Goal: Transaction & Acquisition: Purchase product/service

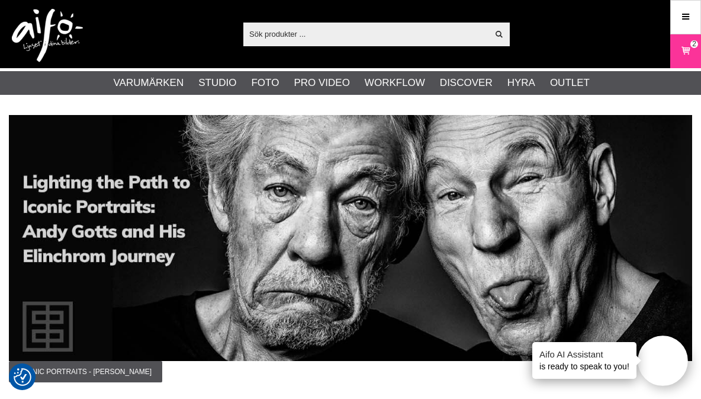
click at [0, 0] on link "Bakgrunder" at bounding box center [0, 0] width 0 height 0
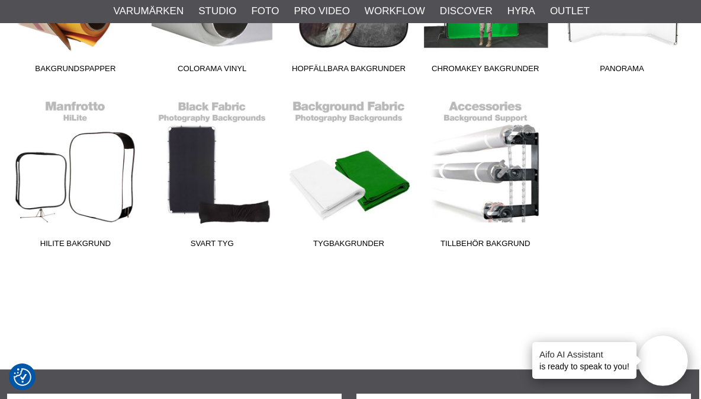
scroll to position [442, 2]
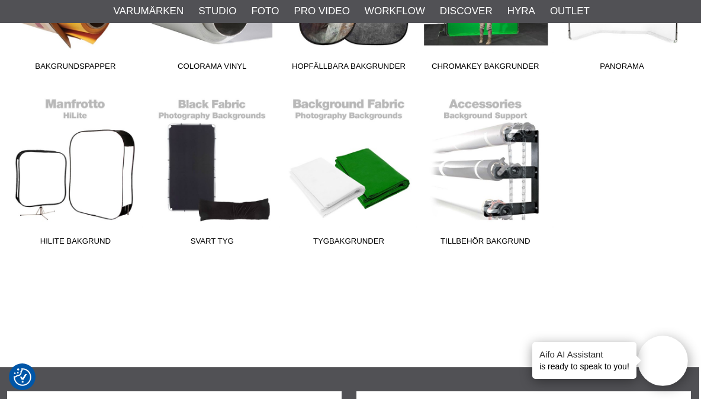
click at [487, 239] on span "Tillbehör Bakgrund" at bounding box center [485, 243] width 137 height 16
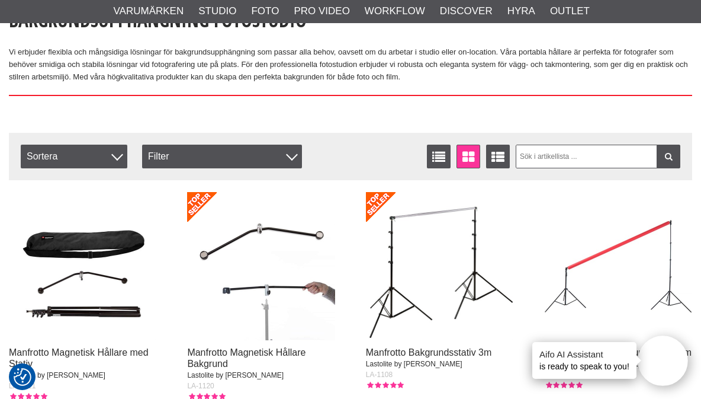
scroll to position [354, 0]
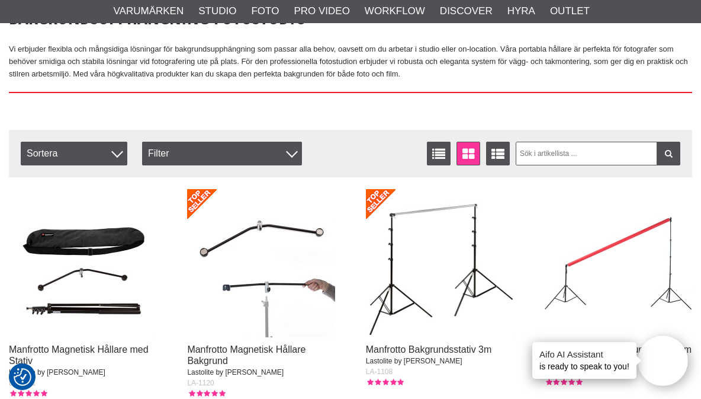
click at [258, 224] on img at bounding box center [260, 262] width 147 height 147
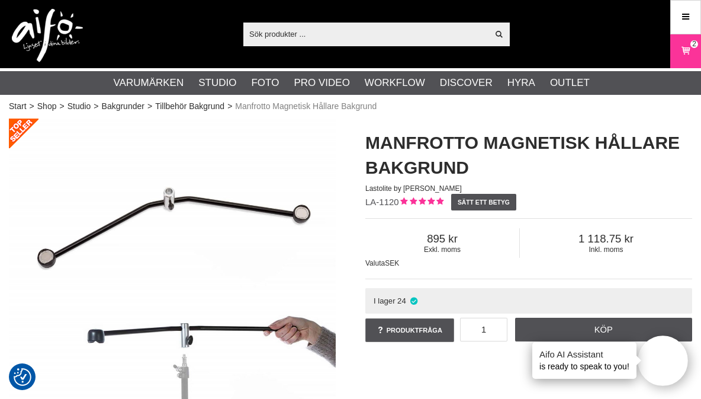
click at [169, 193] on img at bounding box center [172, 281] width 327 height 327
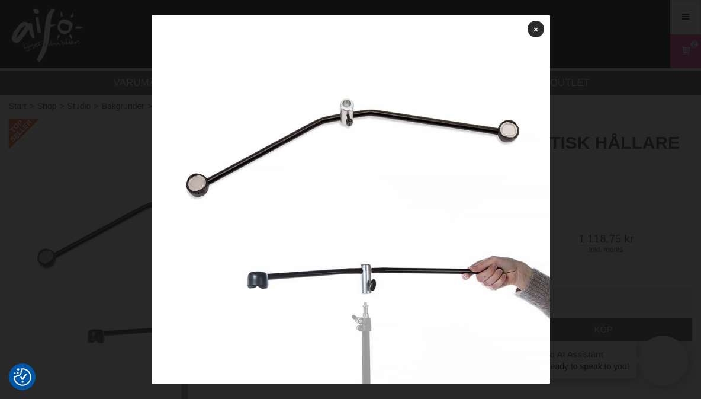
click at [538, 33] on icon at bounding box center [536, 29] width 4 height 7
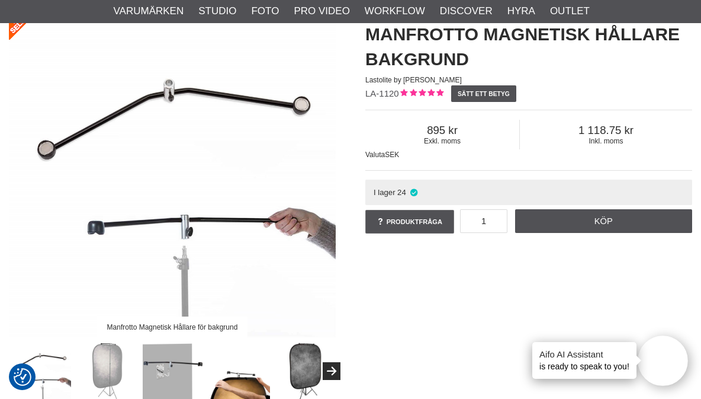
scroll to position [109, 0]
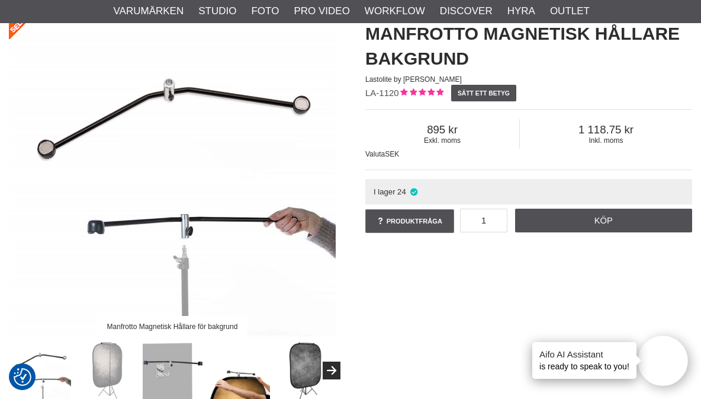
click at [174, 93] on img at bounding box center [172, 172] width 327 height 327
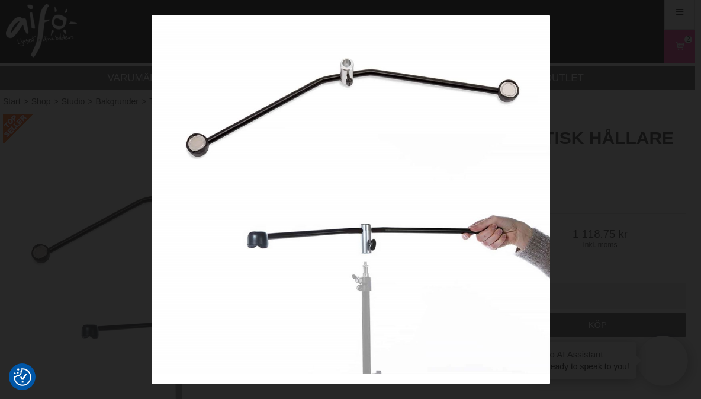
scroll to position [0, 6]
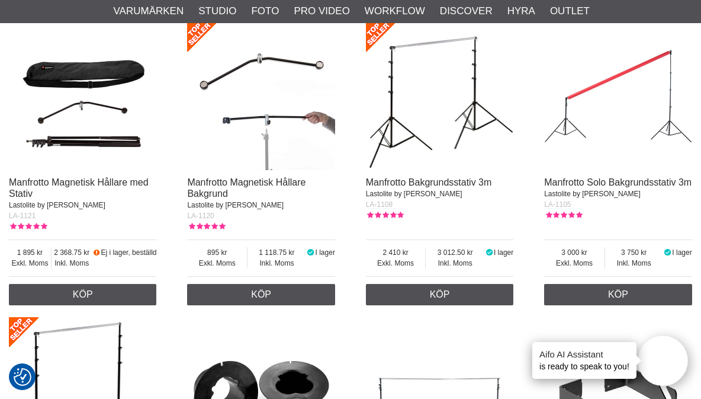
scroll to position [522, 0]
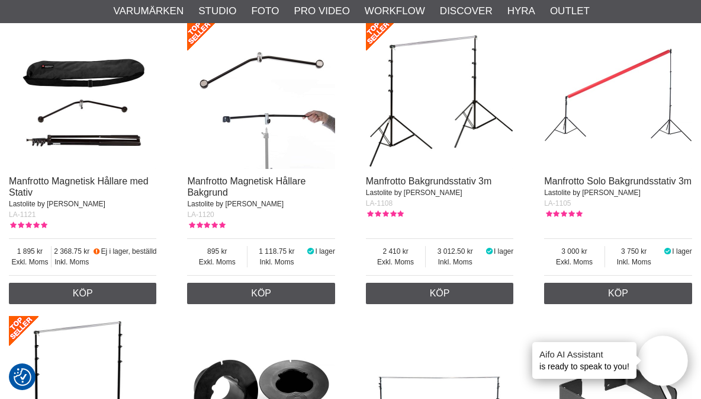
click at [259, 294] on link "Köp" at bounding box center [260, 292] width 147 height 21
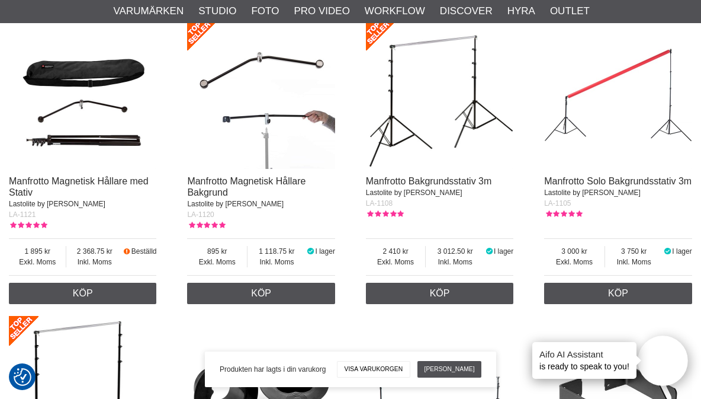
click at [374, 377] on link "Visa varukorgen" at bounding box center [373, 369] width 73 height 17
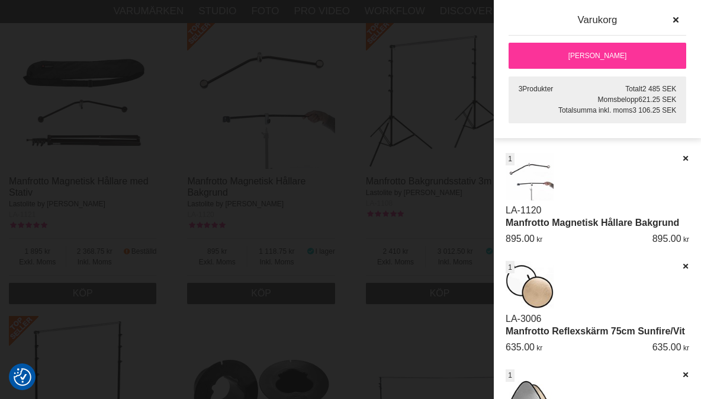
click at [688, 266] on icon at bounding box center [686, 266] width 8 height 8
click at [689, 267] on icon at bounding box center [686, 266] width 8 height 8
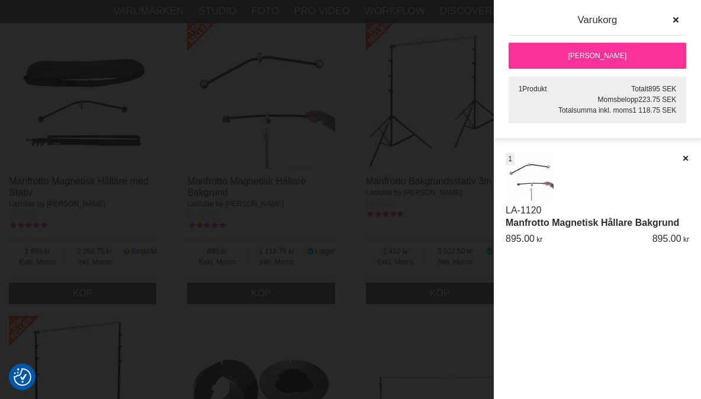
click at [617, 227] on link "Manfrotto Magnetisk Hållare Bakgrund" at bounding box center [593, 222] width 174 height 10
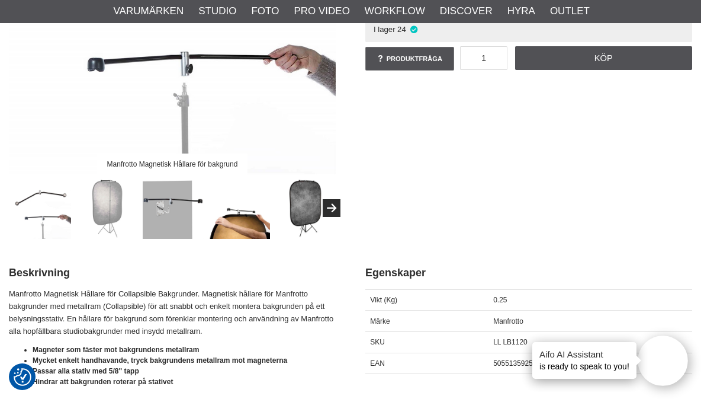
scroll to position [278, 0]
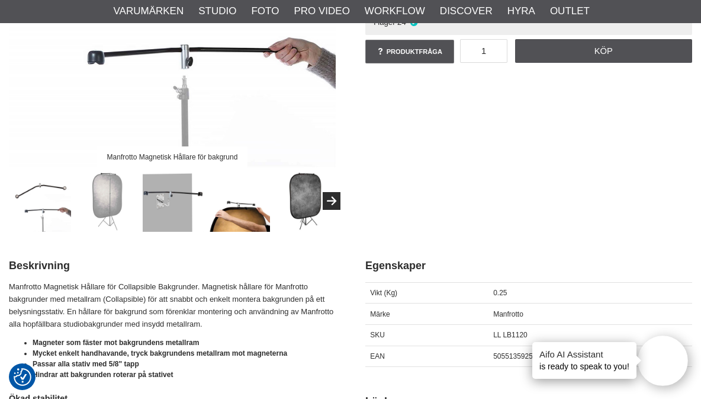
click at [106, 205] on img at bounding box center [107, 201] width 62 height 62
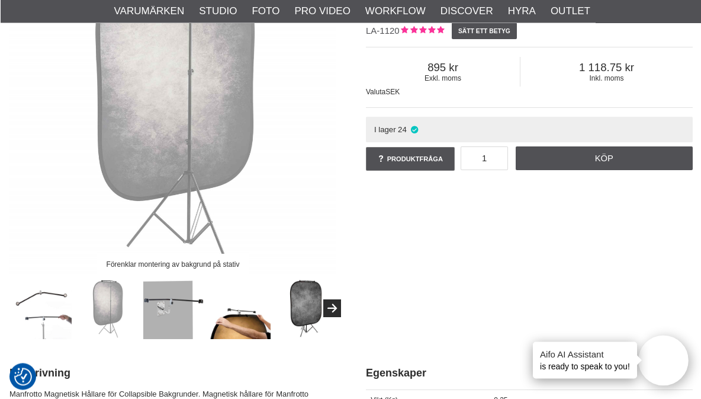
scroll to position [173, 0]
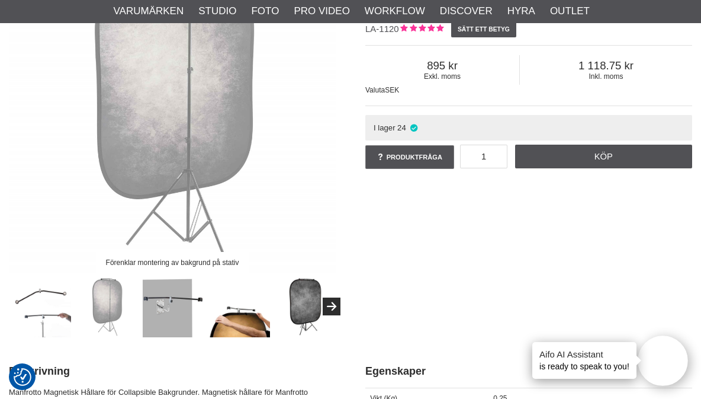
click at [230, 319] on img at bounding box center [240, 306] width 62 height 62
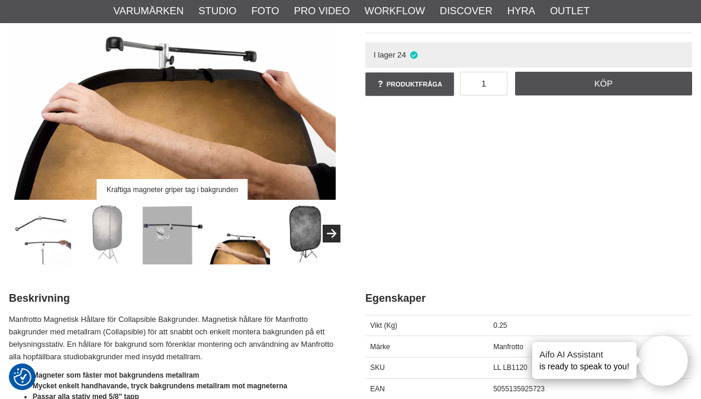
scroll to position [223, 0]
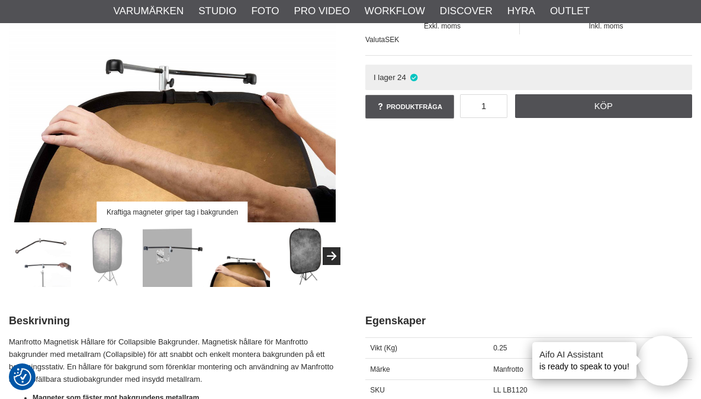
click at [105, 251] on img at bounding box center [107, 256] width 62 height 62
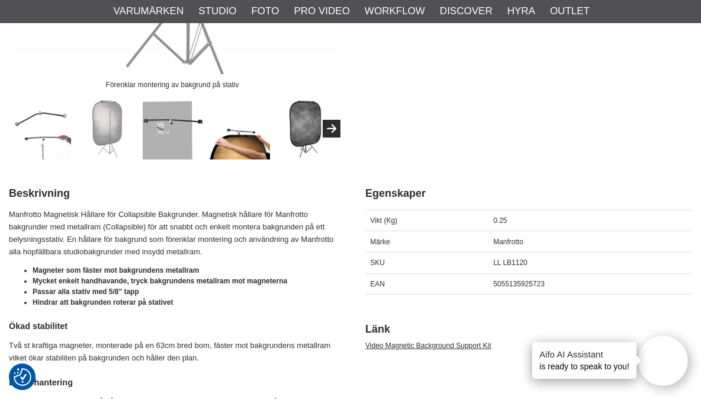
scroll to position [351, 0]
click at [103, 138] on img at bounding box center [107, 128] width 62 height 62
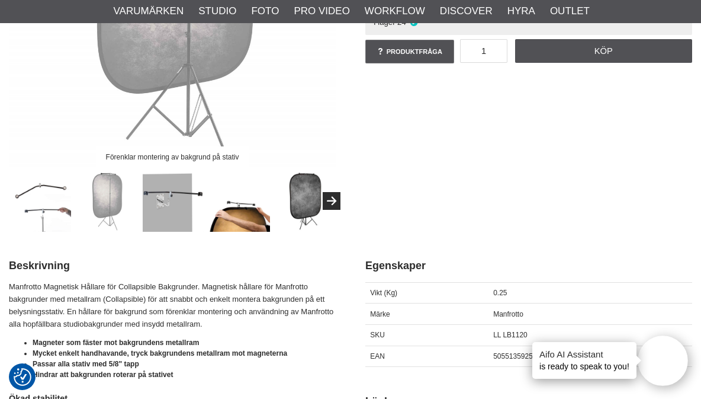
scroll to position [278, 0]
click at [108, 203] on img at bounding box center [107, 201] width 62 height 62
click at [148, 221] on img at bounding box center [174, 201] width 62 height 62
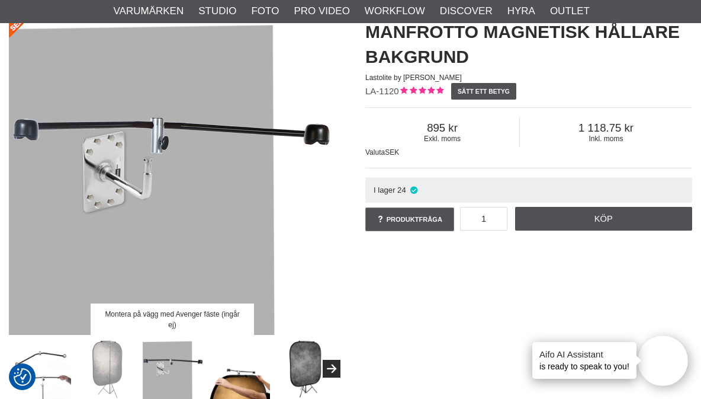
scroll to position [71, 0]
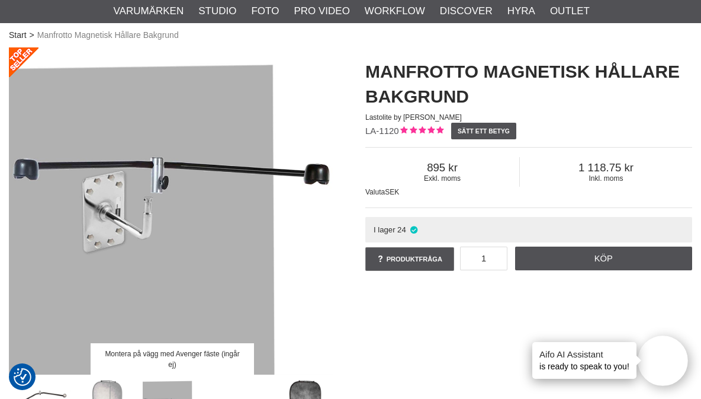
click at [0, 0] on link "Reflexskärmar" at bounding box center [0, 0] width 0 height 0
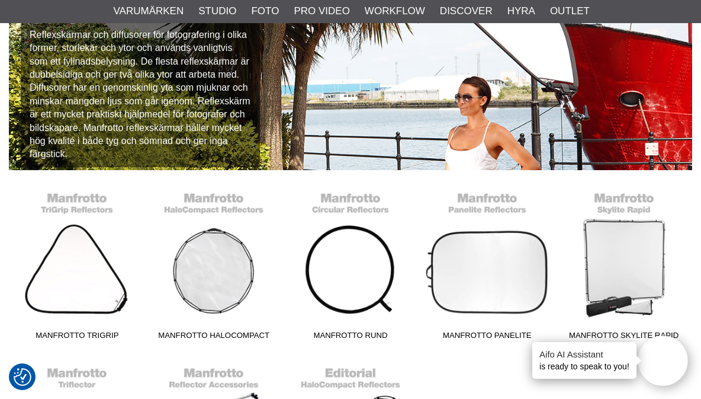
scroll to position [180, 0]
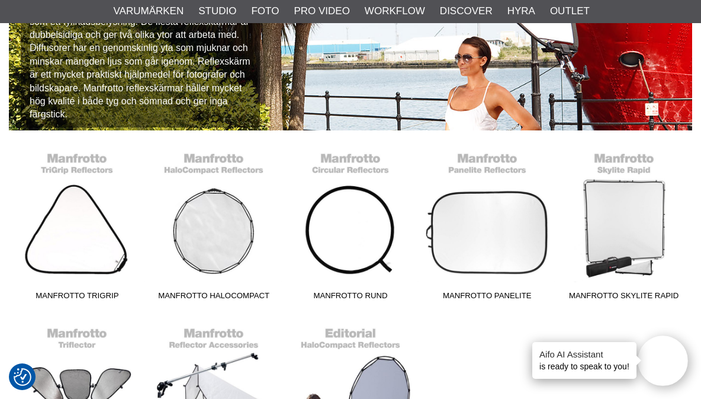
click at [214, 174] on link "Manfrotto HaloCompact" at bounding box center [214, 226] width 137 height 160
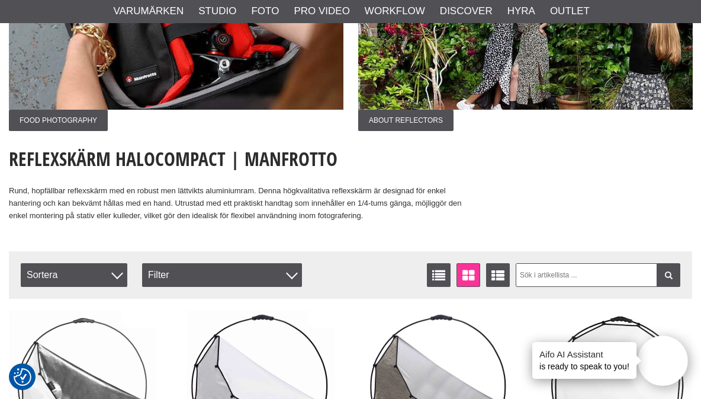
scroll to position [211, 0]
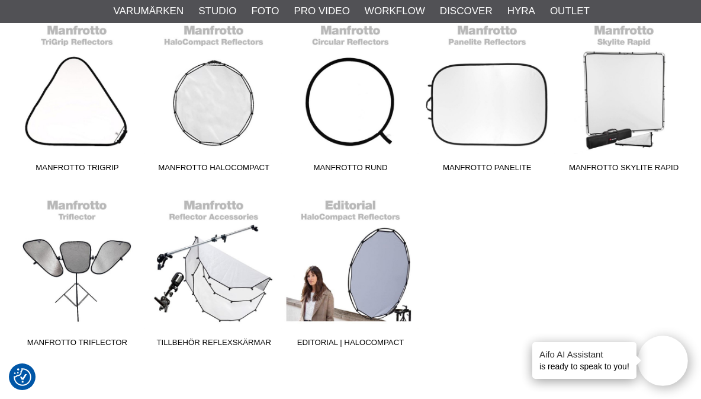
scroll to position [309, 0]
click at [204, 270] on link "Tillbehör Reflexskärmar" at bounding box center [214, 272] width 137 height 160
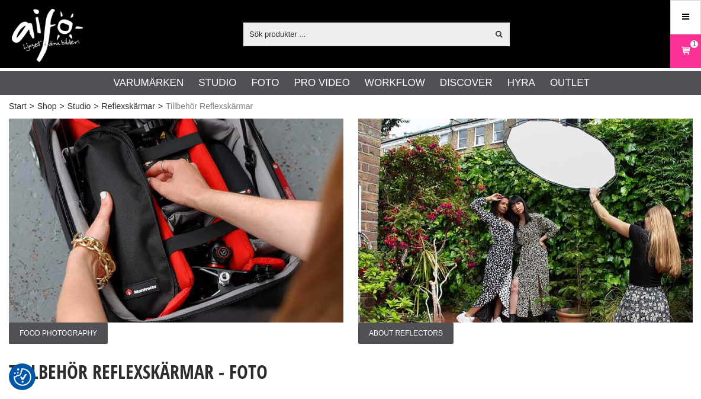
checkbox input "true"
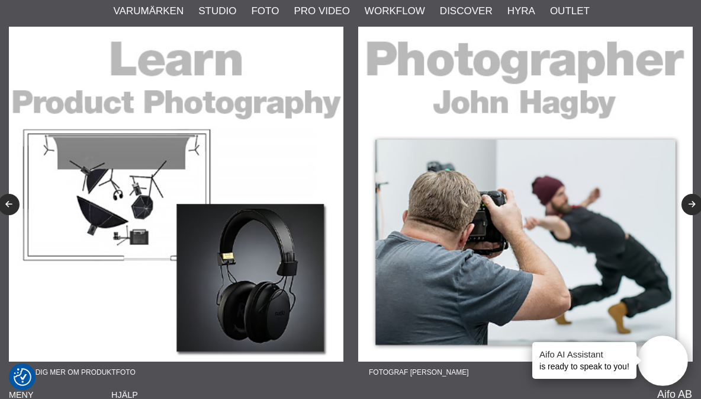
scroll to position [1815, 0]
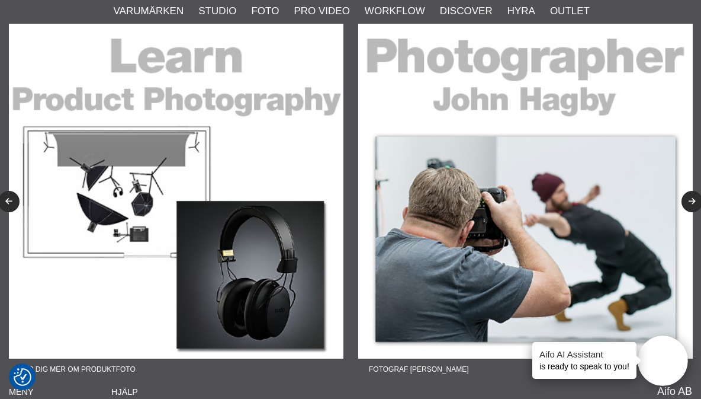
click at [18, 210] on button "Previous" at bounding box center [8, 201] width 21 height 21
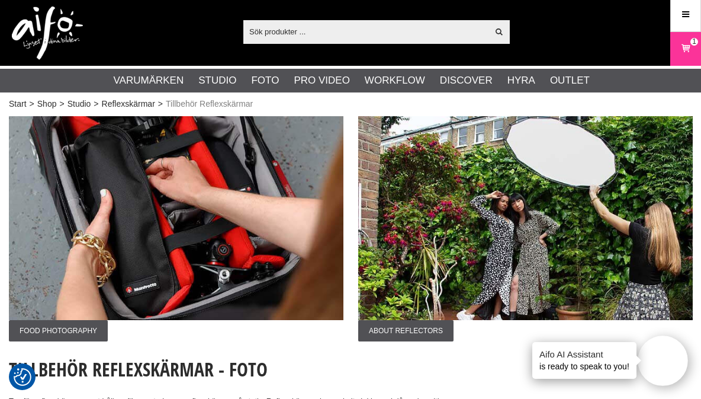
scroll to position [2, 0]
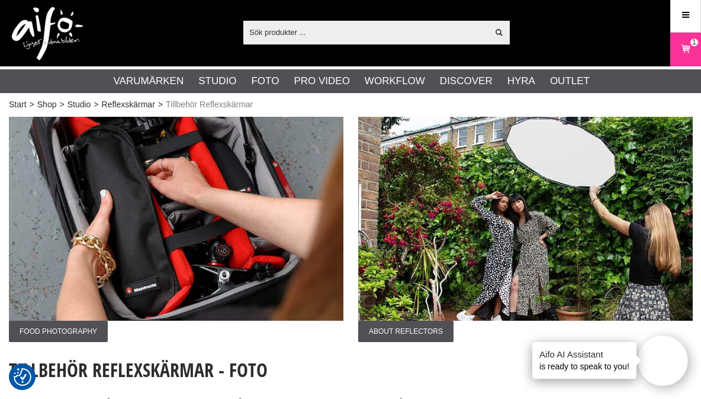
click at [690, 50] on icon at bounding box center [686, 49] width 12 height 13
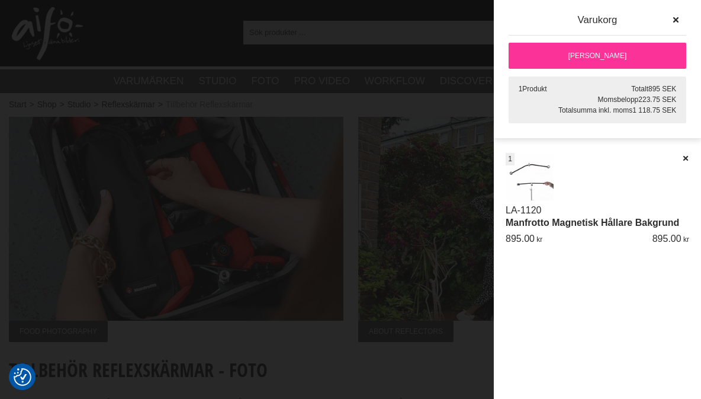
click at [650, 55] on link "[PERSON_NAME]" at bounding box center [598, 56] width 178 height 26
